Goal: Task Accomplishment & Management: Complete application form

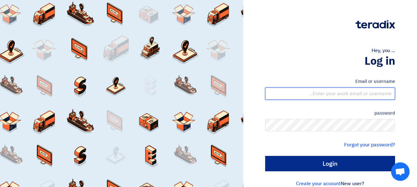
type input "[EMAIL_ADDRESS][DOMAIN_NAME]"
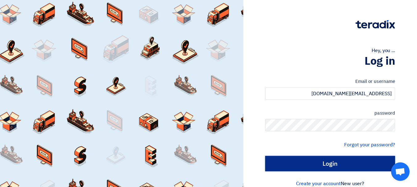
click at [339, 163] on input "Login" at bounding box center [330, 163] width 130 height 15
type input "Sign in"
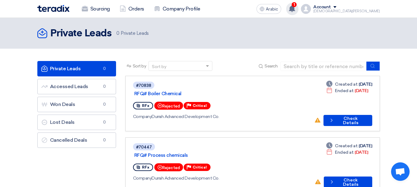
click at [297, 5] on span "1" at bounding box center [294, 4] width 5 height 5
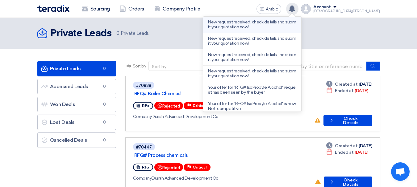
click at [275, 27] on font "New request received, check details and submit your quotation now!" at bounding box center [252, 24] width 88 height 10
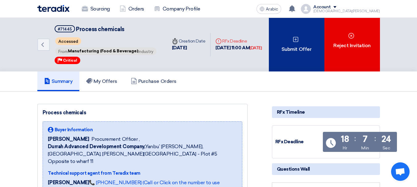
click at [297, 45] on div "Submit Offer" at bounding box center [297, 45] width 56 height 54
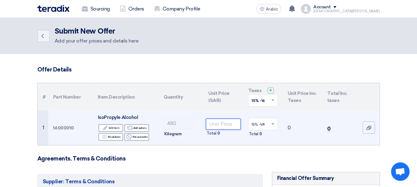
click at [230, 125] on input "number" at bounding box center [223, 124] width 35 height 11
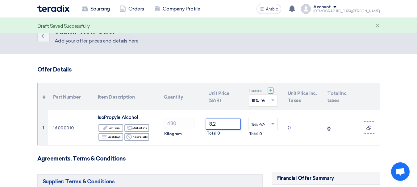
type input "8.2"
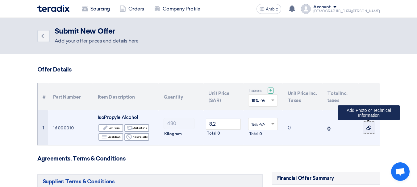
click at [368, 127] on use at bounding box center [368, 128] width 5 height 4
click at [0, 0] on input "file" at bounding box center [0, 0] width 0 height 0
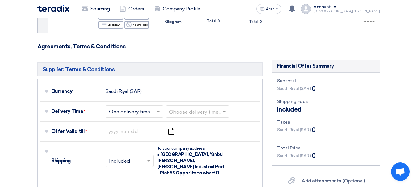
scroll to position [123, 0]
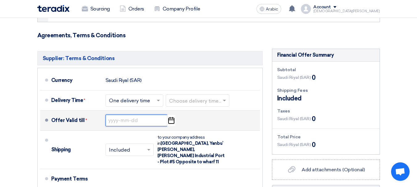
click at [127, 119] on input at bounding box center [137, 121] width 62 height 12
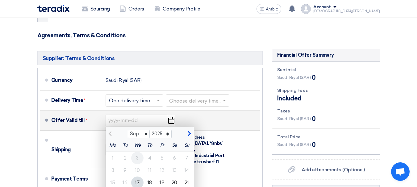
scroll to position [216, 0]
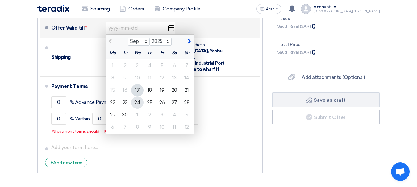
click at [140, 104] on div "24" at bounding box center [137, 103] width 12 height 12
type input "[DATE]"
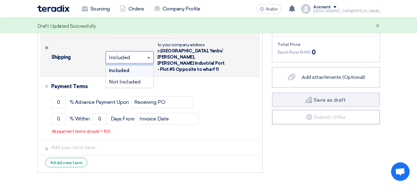
click at [149, 57] on span at bounding box center [148, 58] width 3 height 2
click at [132, 79] on font "Not Included" at bounding box center [125, 82] width 32 height 6
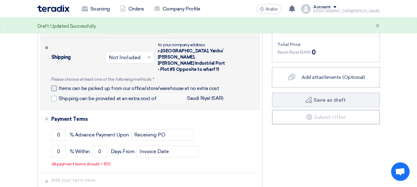
click at [56, 85] on label "Items can be picked up from our office/store/warehouse at no extra cost" at bounding box center [136, 88] width 170 height 6
click at [59, 85] on input "Items can be picked up from our office/store/warehouse at no extra cost" at bounding box center [141, 91] width 164 height 12
checkbox input "true"
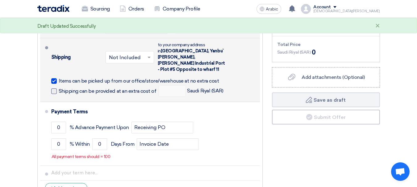
click at [55, 89] on span at bounding box center [54, 92] width 6 height 6
click at [59, 88] on input "Shipping can be provided at an extra cost of" at bounding box center [108, 94] width 99 height 12
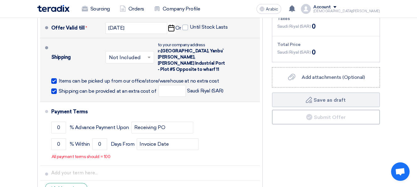
click at [55, 89] on span at bounding box center [54, 92] width 6 height 6
click at [59, 88] on input "Shipping can be provided at an extra cost of" at bounding box center [108, 94] width 99 height 12
checkbox input "false"
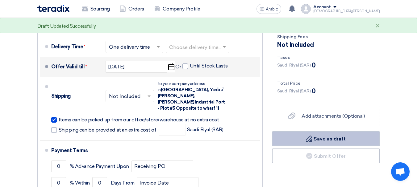
scroll to position [154, 0]
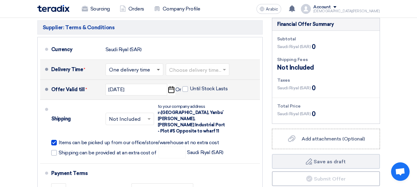
click at [157, 70] on span at bounding box center [158, 70] width 3 height 2
click at [190, 68] on input "text" at bounding box center [197, 70] width 57 height 9
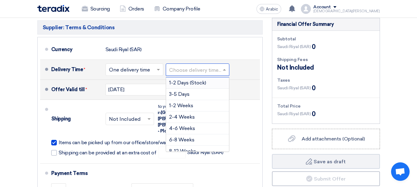
click at [190, 68] on input "text" at bounding box center [197, 70] width 57 height 9
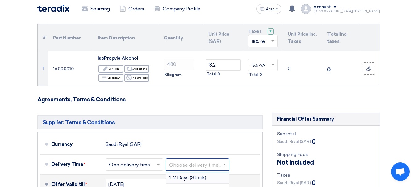
scroll to position [0, 0]
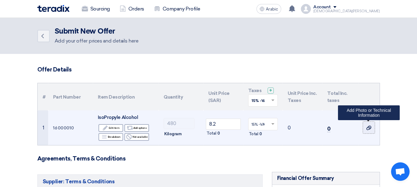
click at [372, 125] on label at bounding box center [369, 128] width 12 height 12
click at [0, 0] on input "file" at bounding box center [0, 0] width 0 height 0
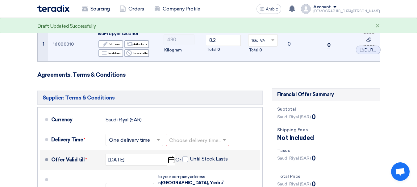
scroll to position [123, 0]
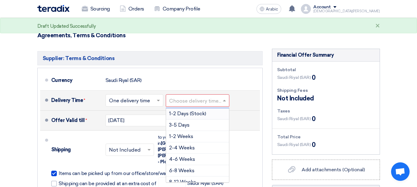
click at [212, 102] on input "text" at bounding box center [197, 101] width 57 height 9
click at [188, 124] on font "3-5 Days" at bounding box center [179, 125] width 20 height 6
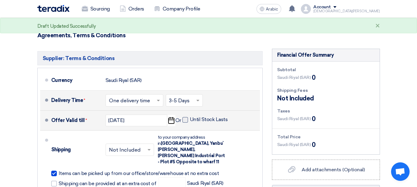
click at [185, 121] on span at bounding box center [185, 120] width 6 height 6
click at [190, 121] on input "Until Stock Lasts" at bounding box center [209, 123] width 39 height 12
checkbox input "true"
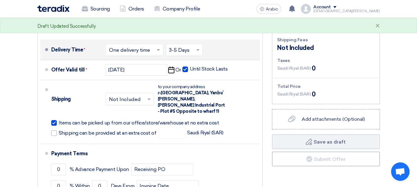
scroll to position [185, 0]
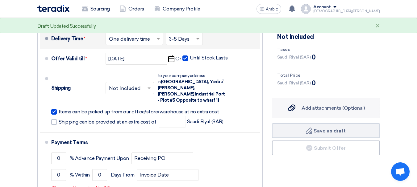
click at [303, 108] on font "Add attachments (Optional)" at bounding box center [333, 108] width 63 height 6
click at [0, 0] on input "Add attachments (Optional) Add attachments (Optional)" at bounding box center [0, 0] width 0 height 0
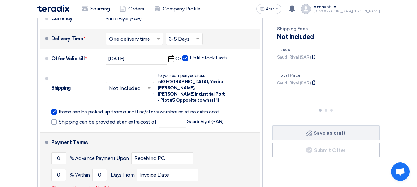
scroll to position [216, 0]
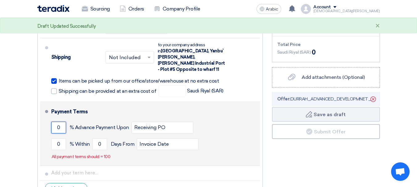
click at [60, 122] on input "0" at bounding box center [58, 128] width 15 height 12
type input "0"
click at [103, 139] on input "0" at bounding box center [99, 145] width 15 height 12
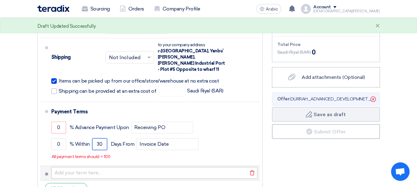
type input "30"
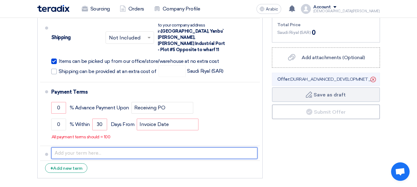
scroll to position [247, 0]
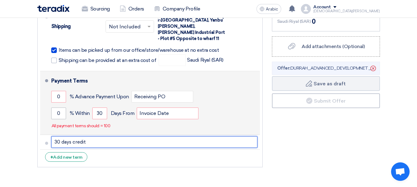
type input "30 days credit"
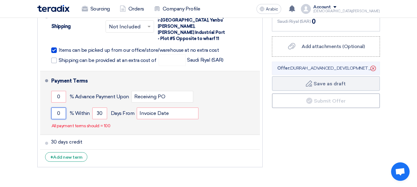
click at [62, 109] on input "0" at bounding box center [58, 114] width 15 height 12
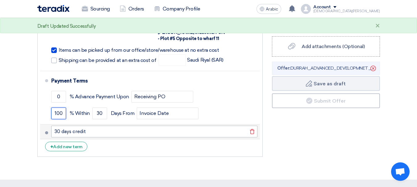
type input "100"
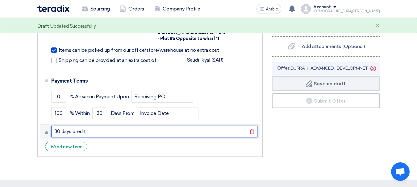
click at [140, 126] on input "30 days credit" at bounding box center [154, 132] width 206 height 12
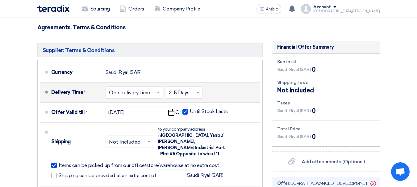
scroll to position [185, 0]
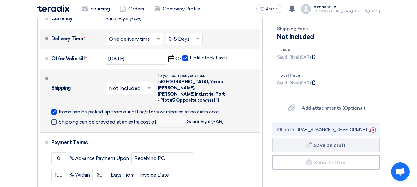
click at [72, 119] on font "Shipping can be provided at an extra cost of" at bounding box center [108, 122] width 98 height 6
click at [72, 119] on input "Shipping can be provided at an extra cost of" at bounding box center [108, 125] width 99 height 12
checkbox input "true"
click at [173, 116] on input "number" at bounding box center [172, 122] width 27 height 12
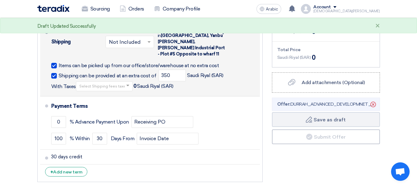
scroll to position [216, 0]
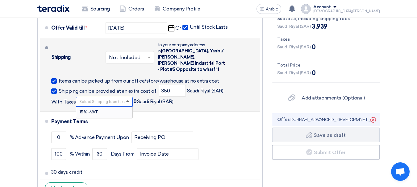
click at [127, 100] on span at bounding box center [127, 101] width 3 height 2
click at [96, 110] on span "15% -VAT" at bounding box center [88, 112] width 19 height 5
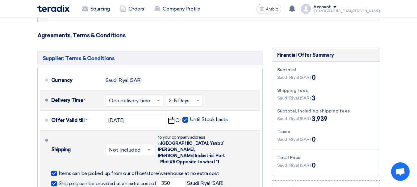
scroll to position [154, 0]
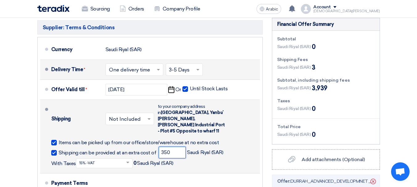
click at [172, 147] on input "350" at bounding box center [172, 153] width 27 height 12
click at [202, 152] on span "350 Saudi Riyal (SAR)" at bounding box center [191, 153] width 65 height 12
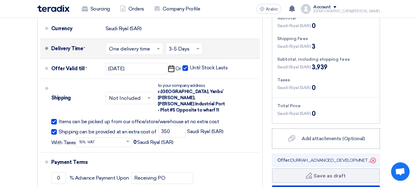
scroll to position [185, 0]
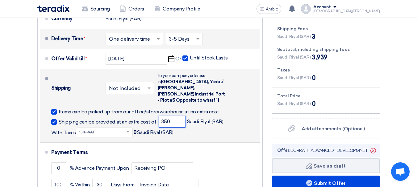
click at [172, 116] on input "350" at bounding box center [172, 122] width 27 height 12
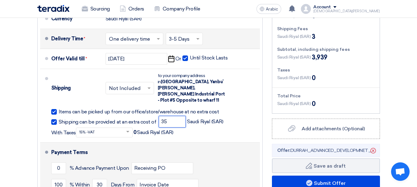
type input "3"
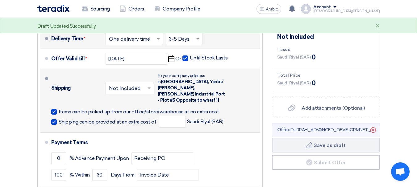
click at [56, 119] on span at bounding box center [54, 122] width 6 height 6
click at [59, 119] on input "Shipping can be provided at an extra cost of" at bounding box center [108, 125] width 99 height 12
checkbox input "false"
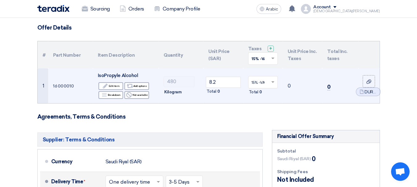
scroll to position [31, 0]
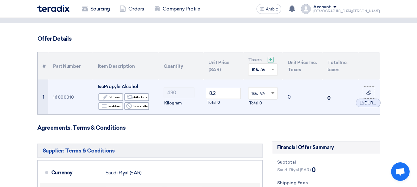
click at [272, 93] on span at bounding box center [272, 94] width 3 height 2
click at [258, 105] on span "15% -VAT" at bounding box center [259, 105] width 15 height 4
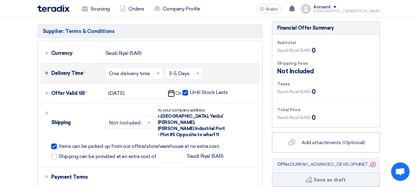
scroll to position [154, 0]
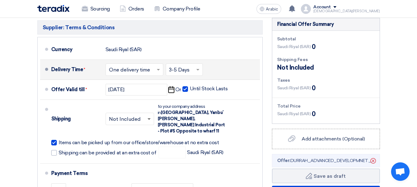
click at [148, 119] on span at bounding box center [149, 120] width 3 height 2
click at [137, 141] on font "Not Included" at bounding box center [124, 144] width 31 height 6
click at [146, 118] on span at bounding box center [150, 119] width 8 height 6
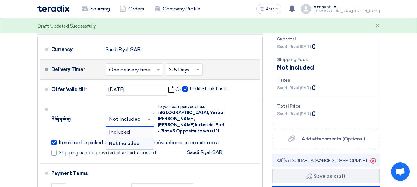
click at [131, 127] on div "Included" at bounding box center [130, 132] width 48 height 11
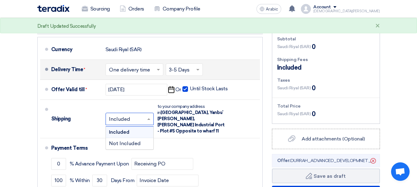
click at [146, 116] on span at bounding box center [150, 119] width 8 height 6
click at [129, 141] on font "Not Included" at bounding box center [125, 144] width 32 height 6
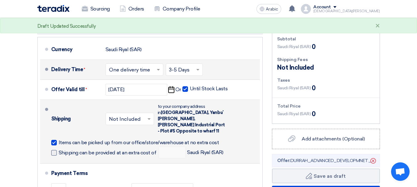
click at [54, 150] on span at bounding box center [54, 153] width 6 height 6
click at [59, 150] on input "Shipping can be provided at an extra cost of" at bounding box center [108, 156] width 99 height 12
checkbox input "true"
click at [167, 147] on input "number" at bounding box center [172, 153] width 27 height 12
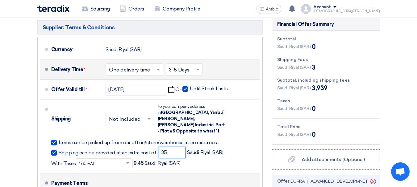
type input "3"
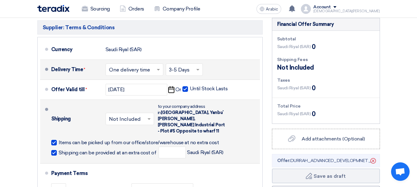
click at [54, 150] on span at bounding box center [54, 153] width 6 height 6
click at [59, 150] on input "Shipping can be provided at an extra cost of" at bounding box center [108, 156] width 99 height 12
checkbox input "false"
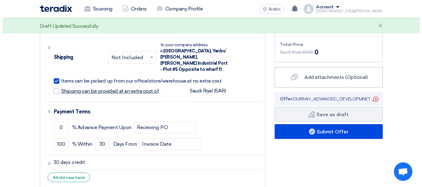
scroll to position [247, 0]
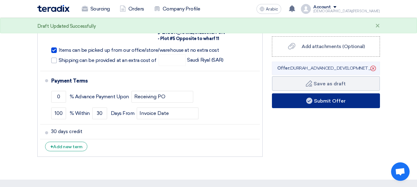
click at [314, 102] on font "Submit Offer" at bounding box center [330, 101] width 32 height 6
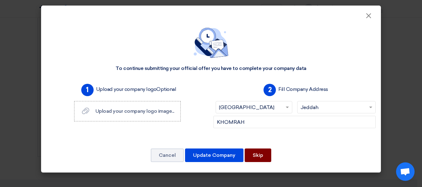
click at [250, 152] on button "Skip" at bounding box center [257, 156] width 27 height 14
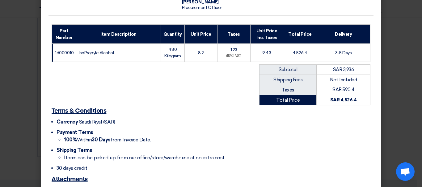
scroll to position [123, 0]
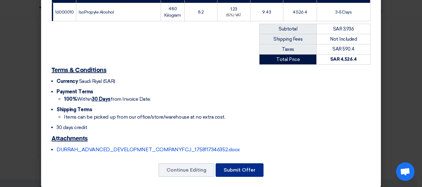
click at [222, 164] on button "Submit Offer" at bounding box center [239, 171] width 48 height 14
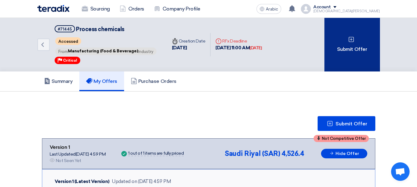
click at [356, 39] on div "Submit Offer" at bounding box center [352, 45] width 56 height 54
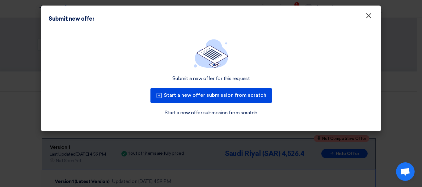
click at [368, 19] on font "×" at bounding box center [368, 17] width 6 height 12
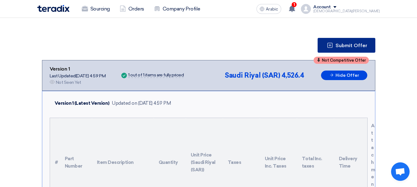
scroll to position [27, 0]
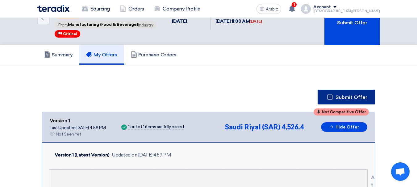
click at [371, 98] on button "Submit Offer" at bounding box center [347, 97] width 58 height 15
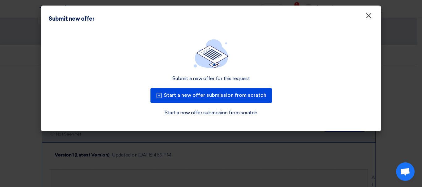
click at [365, 13] on font "×" at bounding box center [368, 17] width 6 height 12
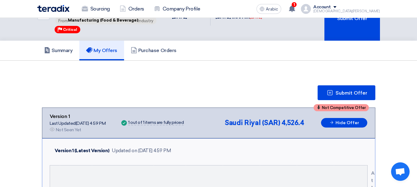
scroll to position [0, 0]
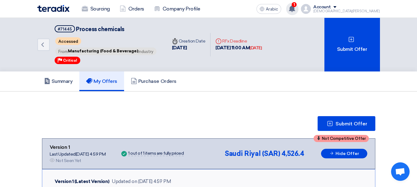
click at [295, 7] on use at bounding box center [292, 8] width 6 height 7
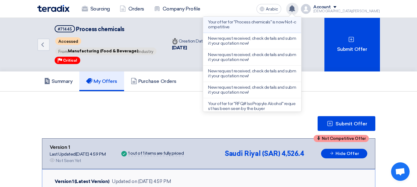
click at [283, 29] on p "Your offer for "Process chemicals" is now Not-competitive" at bounding box center [252, 25] width 88 height 10
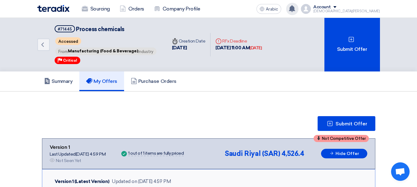
click at [58, 10] on img at bounding box center [53, 8] width 32 height 7
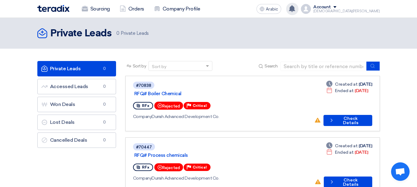
click at [295, 7] on use at bounding box center [292, 8] width 6 height 7
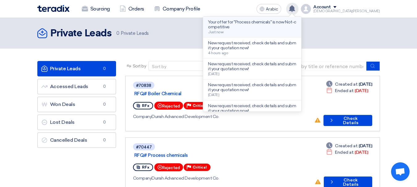
click at [294, 27] on p "Your offer for "Process chemicals" is now Not-competitive" at bounding box center [252, 25] width 88 height 10
